Goal: Information Seeking & Learning: Learn about a topic

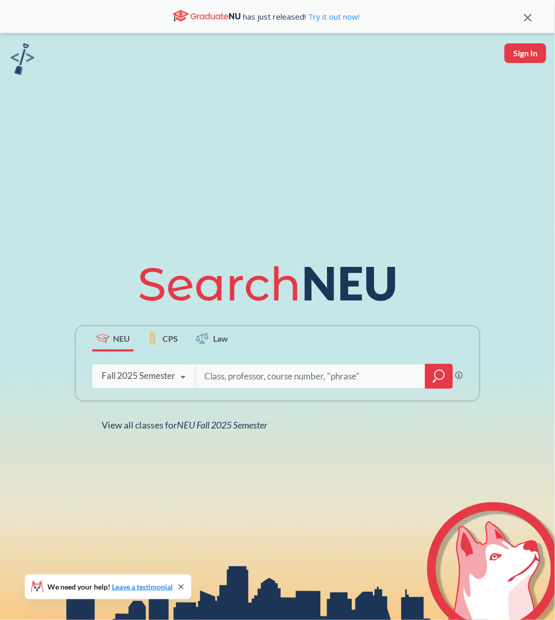
click at [244, 379] on input "search" at bounding box center [310, 376] width 215 height 22
type input "cs 5600"
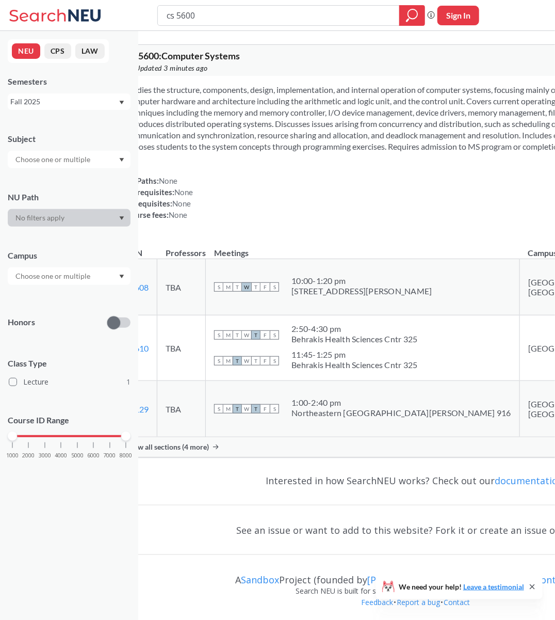
click at [209, 451] on span "Show all sections (4 more)" at bounding box center [167, 446] width 84 height 9
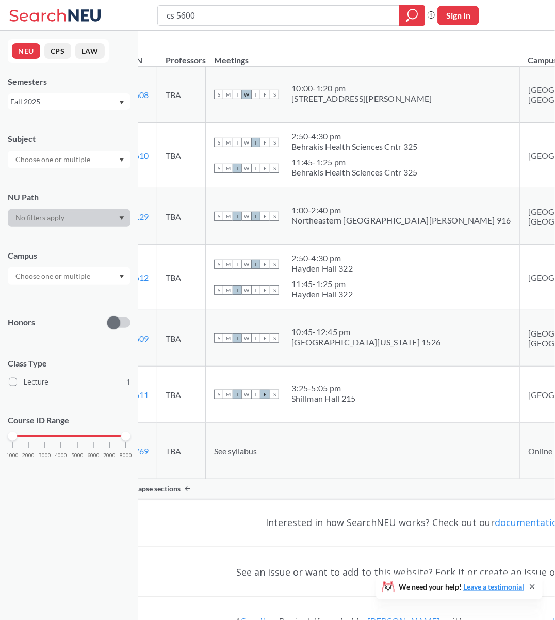
scroll to position [193, 0]
click at [217, 8] on input "cs 5600" at bounding box center [279, 16] width 226 height 18
type input "cs 5335"
